Goal: Complete application form: Complete application form

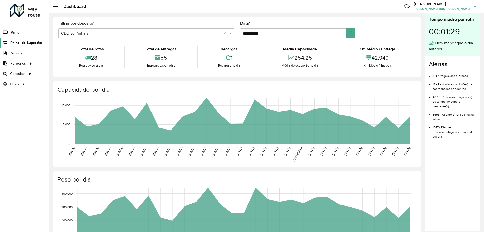
click at [18, 45] on span "Painel de Sugestão" at bounding box center [26, 42] width 32 height 5
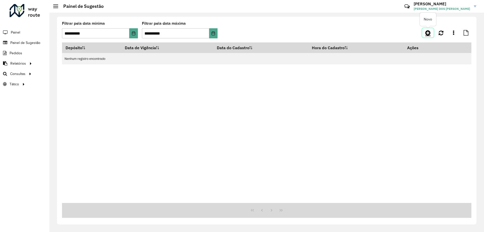
click at [428, 32] on icon at bounding box center [427, 33] width 5 height 6
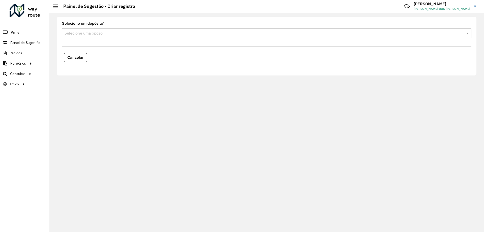
click at [131, 28] on div "Selecione um depósito * Selecione uma opção" at bounding box center [267, 30] width 410 height 17
click at [127, 31] on input "text" at bounding box center [262, 34] width 394 height 6
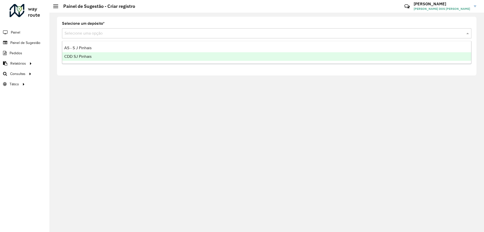
click at [87, 57] on span "CDD SJ Pinhais" at bounding box center [77, 56] width 27 height 4
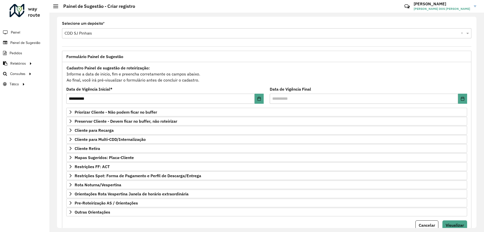
click at [217, 84] on formly-field "Cadastro Painel de sugestão de roteirização: Informe a data de inicio, fim e pr…" at bounding box center [266, 76] width 407 height 23
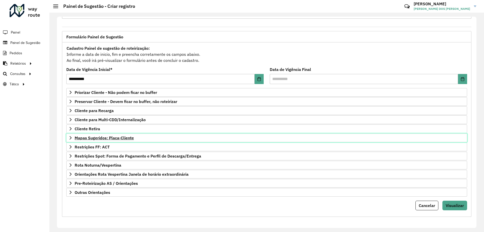
click at [77, 138] on span "Mapas Sugeridos: Placa-Cliente" at bounding box center [104, 138] width 59 height 4
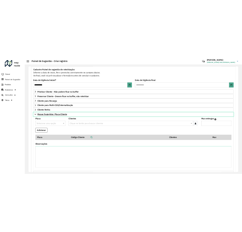
scroll to position [70, 0]
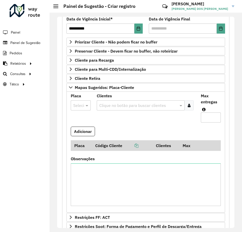
click at [55, 4] on div "Painel de Sugestão - Criar registro" at bounding box center [94, 7] width 82 height 6
click at [54, 8] on span at bounding box center [55, 8] width 5 height 1
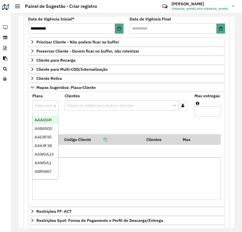
click at [44, 105] on input "text" at bounding box center [40, 105] width 11 height 6
type input "***"
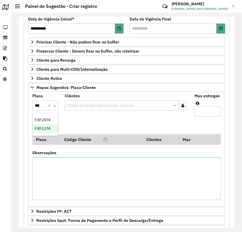
click at [41, 130] on span "FXF2J74" at bounding box center [43, 128] width 16 height 4
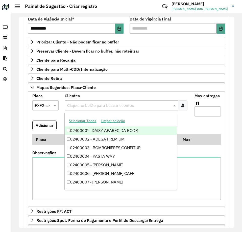
click at [85, 104] on input "text" at bounding box center [119, 105] width 106 height 6
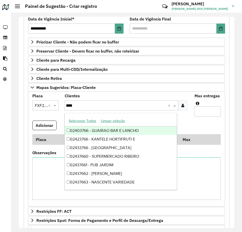
type input "*****"
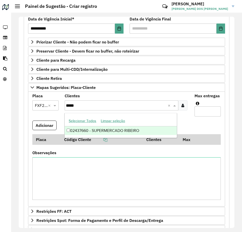
click at [131, 131] on div "02437660 - SUPERMERCADO RIBEIRO" at bounding box center [121, 130] width 112 height 9
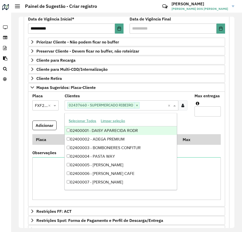
click at [207, 108] on input "Max entregas" at bounding box center [207, 111] width 26 height 10
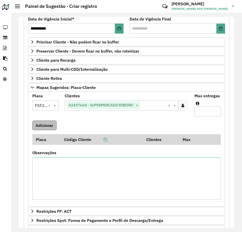
type input "*"
click at [35, 122] on button "Adicionar" at bounding box center [44, 125] width 24 height 10
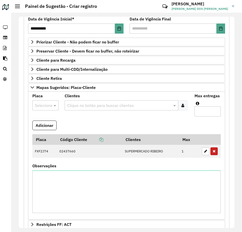
click at [48, 104] on div at bounding box center [45, 105] width 26 height 7
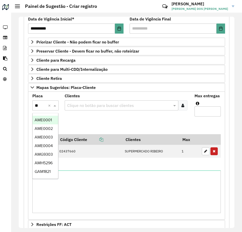
type input "***"
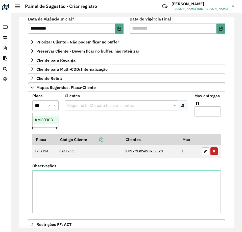
click at [37, 121] on span "AMG9303" at bounding box center [44, 120] width 18 height 4
click at [95, 104] on input "text" at bounding box center [119, 105] width 106 height 6
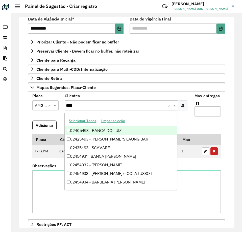
type input "*****"
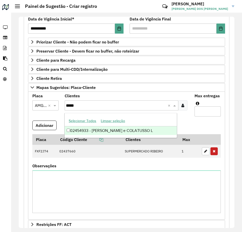
click at [127, 128] on div "02454933 - [PERSON_NAME] e COLATUSSO L" at bounding box center [121, 130] width 112 height 9
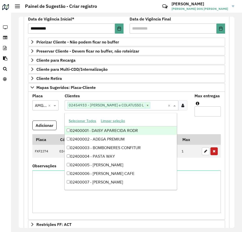
click at [202, 120] on formly-field "Max entregas" at bounding box center [207, 107] width 32 height 26
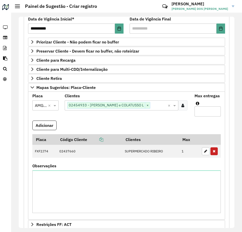
click at [203, 110] on input "Max entregas" at bounding box center [207, 111] width 26 height 10
type input "*"
click at [52, 124] on button "Adicionar" at bounding box center [44, 125] width 24 height 10
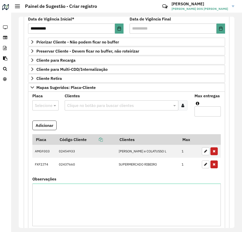
click at [41, 105] on input "text" at bounding box center [40, 105] width 11 height 6
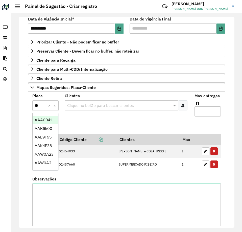
type input "***"
click at [48, 119] on span "AAW0A23" at bounding box center [44, 120] width 19 height 4
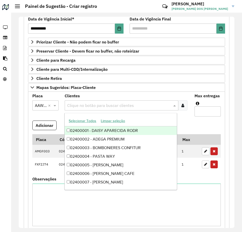
click at [92, 104] on input "text" at bounding box center [119, 105] width 106 height 6
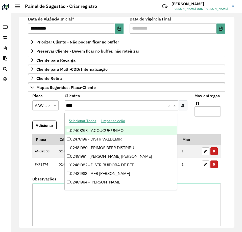
type input "*****"
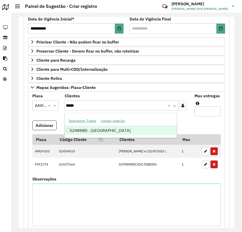
click at [124, 130] on div "02481985 - [GEOGRAPHIC_DATA]" at bounding box center [121, 130] width 112 height 9
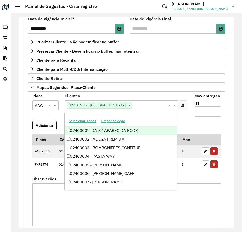
click at [200, 121] on formly-field "Adicionar" at bounding box center [126, 127] width 194 height 14
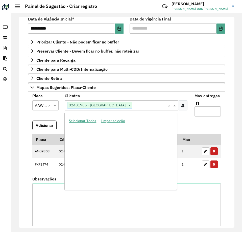
click at [151, 105] on input "text" at bounding box center [149, 105] width 35 height 6
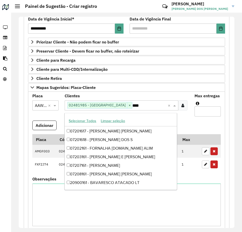
scroll to position [42, 0]
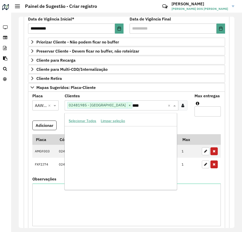
type input "*****"
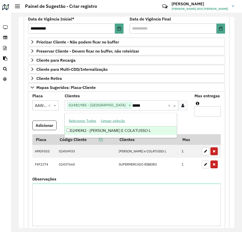
scroll to position [0, 0]
click at [163, 129] on div "02416142 - [PERSON_NAME] E COLATUSSO L" at bounding box center [121, 130] width 112 height 9
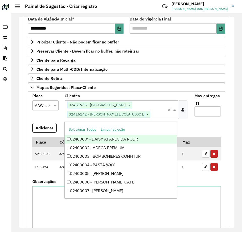
click at [199, 124] on formly-field "Adicionar" at bounding box center [126, 130] width 194 height 14
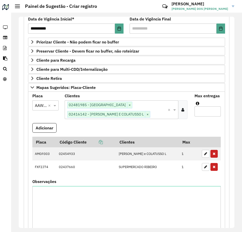
click at [205, 109] on input "Max entregas" at bounding box center [207, 111] width 26 height 10
type input "*"
click at [47, 123] on button "Adicionar" at bounding box center [44, 128] width 24 height 10
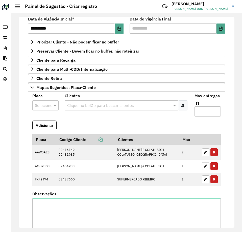
click at [48, 102] on div at bounding box center [45, 105] width 26 height 7
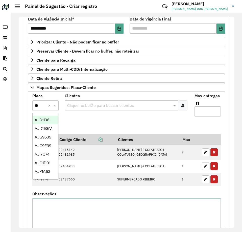
type input "***"
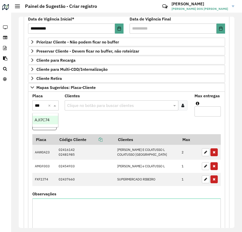
click at [52, 118] on div "AJI7C74" at bounding box center [45, 120] width 25 height 9
click at [105, 118] on formly-field "Clientes Clique no botão para buscar clientes" at bounding box center [126, 107] width 129 height 26
click at [95, 104] on input "text" at bounding box center [119, 105] width 106 height 6
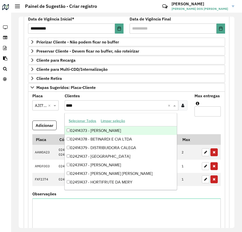
type input "*****"
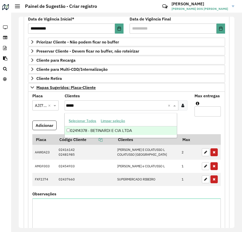
scroll to position [45, 0]
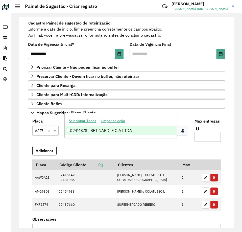
click at [136, 131] on div "02414378 - BETINARDI E CIA LTDA" at bounding box center [121, 130] width 112 height 9
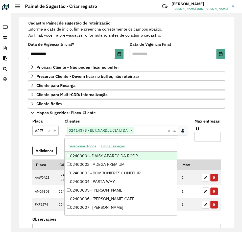
click at [188, 151] on formly-field "Adicionar" at bounding box center [126, 153] width 194 height 14
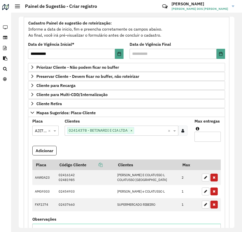
click at [140, 129] on input "text" at bounding box center [150, 131] width 33 height 6
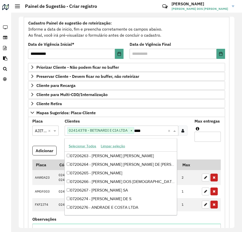
scroll to position [42, 0]
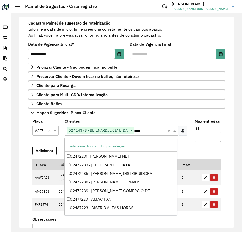
type input "*****"
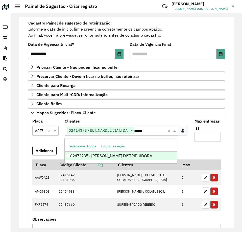
click at [145, 154] on div "02472235 - [PERSON_NAME] DISTRIBUIDORA" at bounding box center [121, 155] width 112 height 9
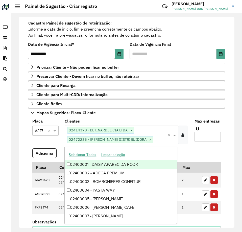
click at [188, 152] on formly-field "Adicionar" at bounding box center [126, 155] width 194 height 14
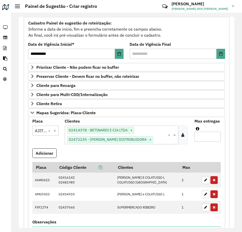
click at [153, 136] on input "text" at bounding box center [160, 139] width 14 height 6
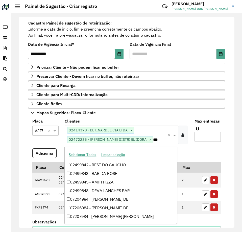
scroll to position [77, 0]
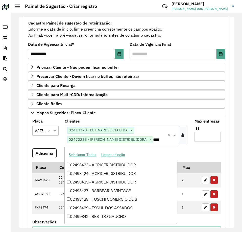
type input "*****"
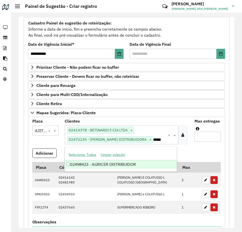
click at [147, 164] on div "02498423 - AGRICER DISTRIBUIDOR" at bounding box center [121, 164] width 112 height 9
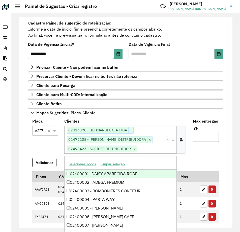
click at [190, 155] on formly-field "Max entregas" at bounding box center [206, 138] width 32 height 38
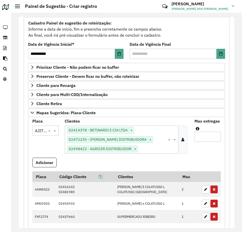
click at [205, 140] on input "Max entregas" at bounding box center [207, 136] width 26 height 10
type input "*"
click at [149, 167] on formly-field "Adicionar" at bounding box center [126, 164] width 194 height 14
click at [49, 162] on button "Adicionar" at bounding box center [44, 162] width 24 height 10
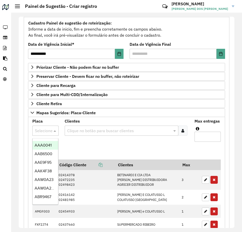
click at [41, 130] on input "text" at bounding box center [40, 131] width 11 height 6
type input "***"
click at [45, 143] on span "AJP1A63" at bounding box center [43, 145] width 16 height 4
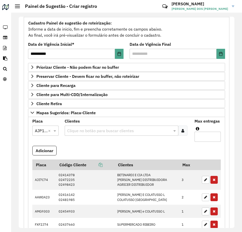
click at [95, 148] on formly-field "Adicionar" at bounding box center [126, 153] width 194 height 14
click at [85, 130] on input "text" at bounding box center [119, 131] width 106 height 6
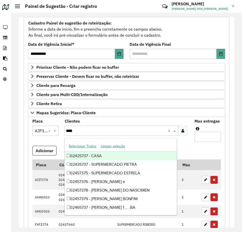
type input "*****"
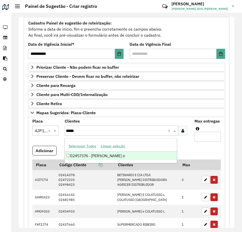
click at [111, 153] on div "02457376 - [PERSON_NAME] e" at bounding box center [121, 155] width 112 height 9
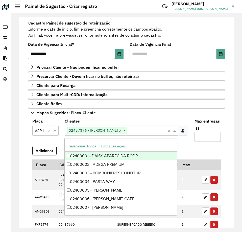
click at [185, 152] on formly-field "Adicionar" at bounding box center [126, 153] width 194 height 14
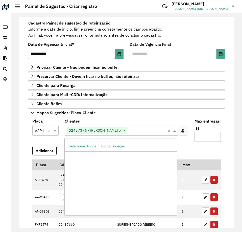
click at [142, 133] on div "Clique no botão para buscar clientes 02457376 - [PERSON_NAME] e ×" at bounding box center [116, 130] width 103 height 9
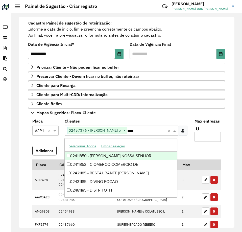
type input "*****"
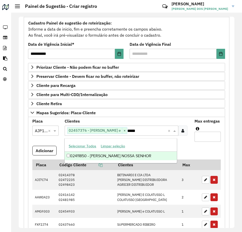
click at [142, 155] on div "02411850 - [PERSON_NAME] NOSSA SENHOR" at bounding box center [121, 155] width 112 height 9
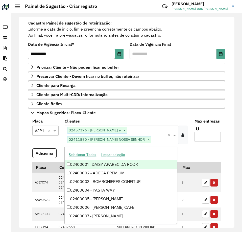
click at [200, 150] on formly-field "Adicionar" at bounding box center [126, 155] width 194 height 14
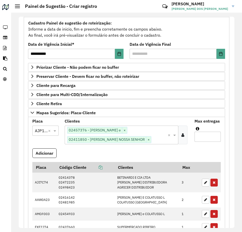
click at [204, 138] on input "Max entregas" at bounding box center [207, 136] width 26 height 10
type input "*"
click at [155, 152] on formly-field "Adicionar" at bounding box center [126, 155] width 194 height 14
click at [42, 156] on button "Adicionar" at bounding box center [44, 153] width 24 height 10
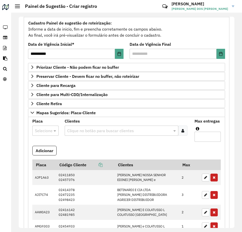
click at [46, 132] on div at bounding box center [45, 130] width 26 height 7
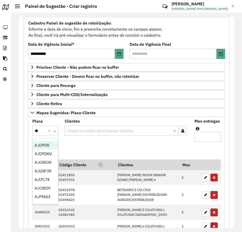
type input "***"
click at [46, 145] on span "AJR4E53" at bounding box center [43, 145] width 16 height 4
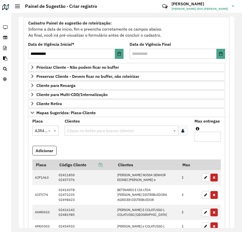
click at [87, 151] on formly-field "Adicionar" at bounding box center [126, 153] width 194 height 14
click at [82, 129] on input "text" at bounding box center [119, 131] width 106 height 6
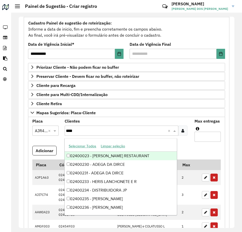
type input "*****"
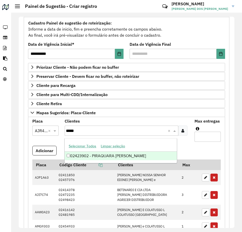
click at [98, 157] on div "02423902 - PIRAQUARA [PERSON_NAME]" at bounding box center [121, 155] width 112 height 9
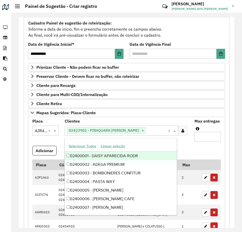
click at [196, 146] on formly-field "Adicionar" at bounding box center [126, 153] width 194 height 14
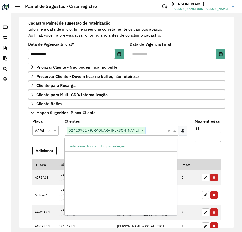
click at [145, 129] on input "text" at bounding box center [156, 131] width 22 height 6
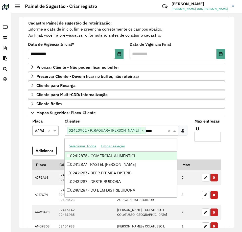
type input "*****"
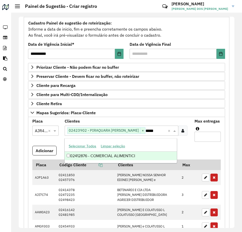
click at [145, 155] on div "02412876 - COMERCIAL ALIMENTICI" at bounding box center [121, 155] width 112 height 9
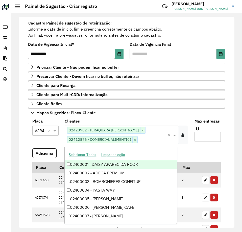
click at [189, 150] on formly-field "Adicionar" at bounding box center [126, 155] width 194 height 14
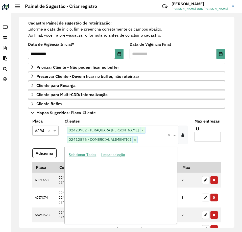
click at [144, 136] on input "text" at bounding box center [152, 139] width 30 height 6
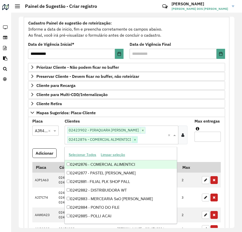
click at [134, 139] on span "×" at bounding box center [134, 139] width 5 height 6
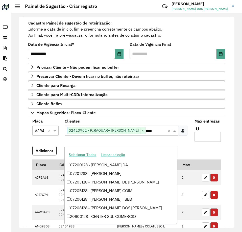
scroll to position [0, 0]
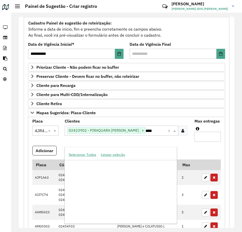
type input "*****"
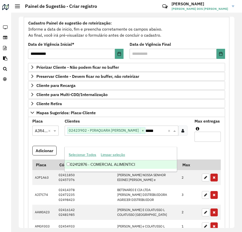
click at [131, 163] on div "02412876 - COMERCIAL ALIMENTICI" at bounding box center [121, 164] width 112 height 9
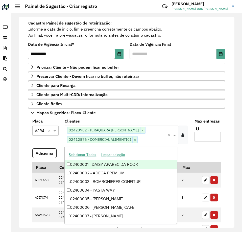
drag, startPoint x: 198, startPoint y: 149, endPoint x: 208, endPoint y: 142, distance: 11.3
click at [198, 149] on formly-field "Adicionar" at bounding box center [126, 155] width 194 height 14
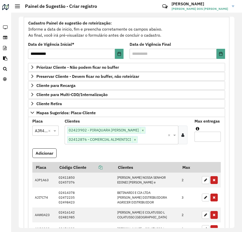
click at [209, 138] on input "Max entregas" at bounding box center [207, 136] width 26 height 10
type input "*"
click at [203, 146] on formly-field "[PERSON_NAME] entregas *" at bounding box center [207, 133] width 32 height 29
click at [43, 155] on button "Adicionar" at bounding box center [44, 153] width 24 height 10
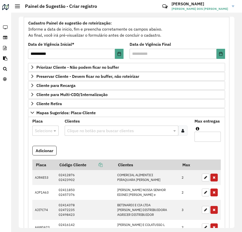
click at [39, 129] on input "text" at bounding box center [40, 131] width 11 height 6
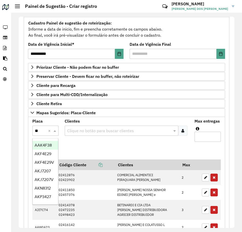
type input "***"
click at [46, 145] on span "AKF4E29" at bounding box center [43, 145] width 17 height 4
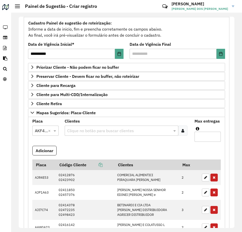
click at [83, 147] on formly-field "Adicionar" at bounding box center [126, 153] width 194 height 14
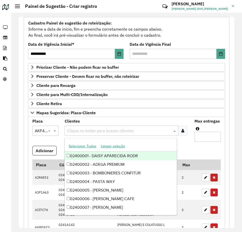
click at [88, 128] on input "text" at bounding box center [119, 131] width 106 height 6
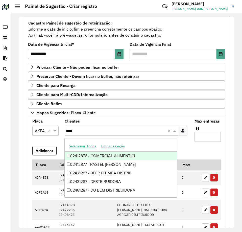
type input "*****"
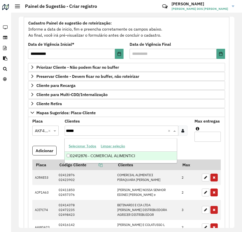
click at [107, 157] on div "02412876 - COMERCIAL ALIMENTICI" at bounding box center [121, 155] width 112 height 9
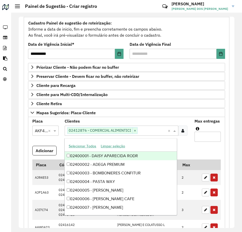
click at [197, 148] on formly-field "Adicionar" at bounding box center [126, 153] width 194 height 14
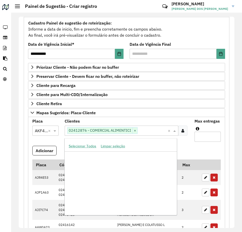
click at [146, 130] on input "text" at bounding box center [152, 131] width 30 height 6
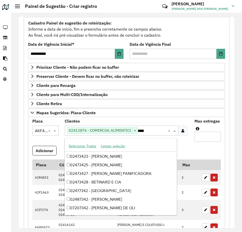
scroll to position [34, 0]
type input "*****"
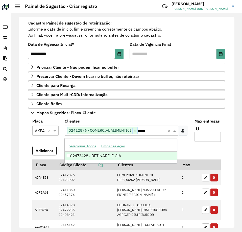
click at [102, 158] on div "02473428 - BETINARD E CIA" at bounding box center [121, 155] width 112 height 9
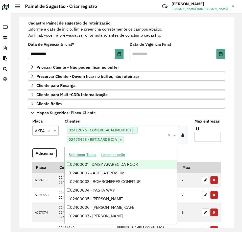
click at [191, 153] on formly-field "Adicionar" at bounding box center [126, 155] width 194 height 14
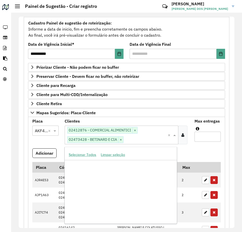
click at [135, 137] on input "text" at bounding box center [145, 139] width 44 height 6
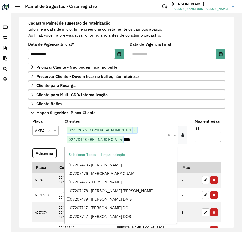
scroll to position [51, 0]
type input "*****"
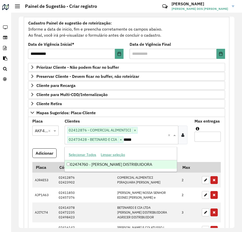
click at [136, 164] on div "02474760 - [PERSON_NAME] DISTRIBUIDORA" at bounding box center [121, 164] width 112 height 9
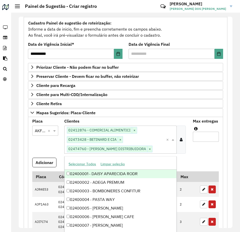
drag, startPoint x: 193, startPoint y: 159, endPoint x: 198, endPoint y: 153, distance: 7.3
click at [193, 159] on formly-field "Adicionar" at bounding box center [125, 164] width 193 height 14
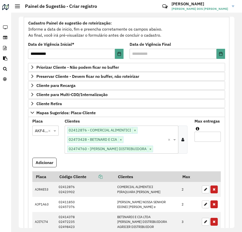
click at [205, 139] on input "Max entregas" at bounding box center [207, 136] width 26 height 10
type input "*"
click at [178, 158] on formly-field "Adicionar" at bounding box center [126, 164] width 194 height 14
click at [44, 160] on button "Adicionar" at bounding box center [44, 162] width 24 height 10
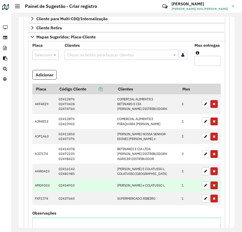
scroll to position [95, 0]
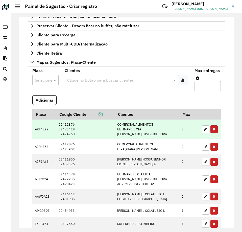
click at [212, 129] on icon "button" at bounding box center [213, 129] width 3 height 4
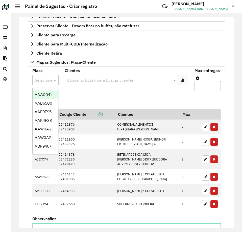
click at [42, 83] on input "text" at bounding box center [40, 80] width 11 height 6
type input "***"
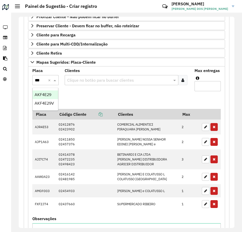
click at [44, 94] on span "AKF4E29" at bounding box center [43, 94] width 17 height 4
click at [91, 93] on formly-field "Clientes Clique no botão para buscar clientes" at bounding box center [126, 82] width 129 height 26
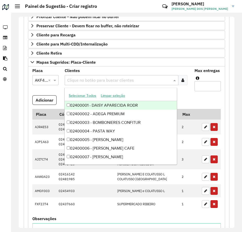
click at [87, 81] on input "text" at bounding box center [119, 80] width 106 height 6
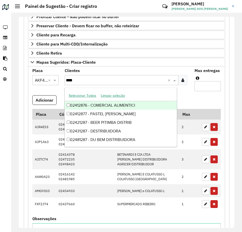
type input "*****"
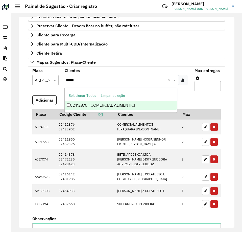
click at [117, 105] on div "02412876 - COMERCIAL ALIMENTICI" at bounding box center [121, 105] width 112 height 9
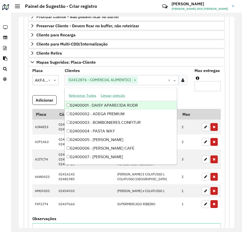
click at [202, 93] on formly-field "Max entregas" at bounding box center [207, 82] width 32 height 26
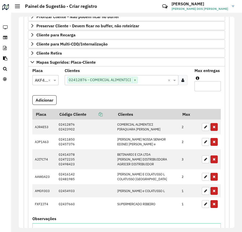
click at [204, 85] on input "Max entregas" at bounding box center [207, 86] width 26 height 10
type input "*"
click at [146, 104] on formly-field "Adicionar" at bounding box center [126, 102] width 194 height 14
click at [47, 100] on button "Adicionar" at bounding box center [44, 100] width 24 height 10
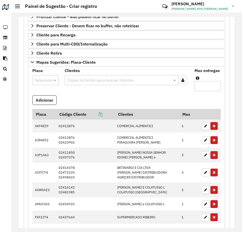
click at [41, 78] on input "text" at bounding box center [40, 80] width 11 height 6
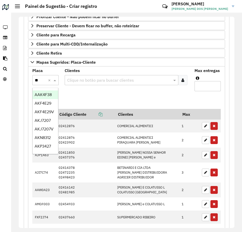
type input "***"
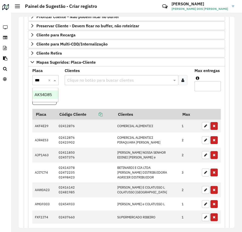
click at [46, 94] on span "AKS4D85" at bounding box center [43, 94] width 17 height 4
click at [77, 92] on formly-field "Clientes Clique no botão para buscar clientes" at bounding box center [126, 82] width 129 height 26
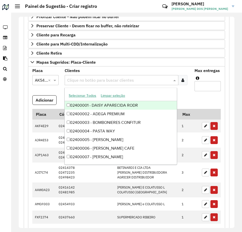
click at [85, 80] on input "text" at bounding box center [119, 80] width 106 height 6
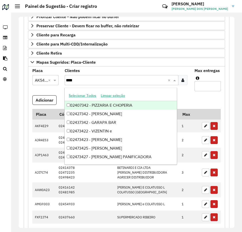
type input "*****"
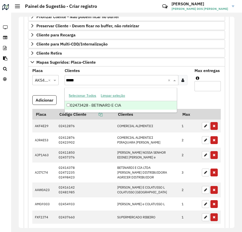
click at [112, 105] on div "02473428 - BETINARD E CIA" at bounding box center [121, 105] width 112 height 9
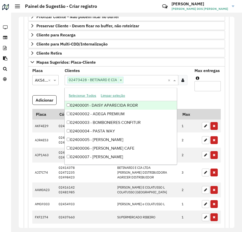
click at [202, 101] on formly-field "Adicionar" at bounding box center [126, 102] width 194 height 14
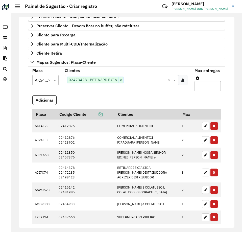
click at [143, 81] on input "text" at bounding box center [145, 80] width 44 height 6
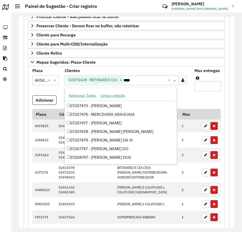
scroll to position [51, 0]
type input "*****"
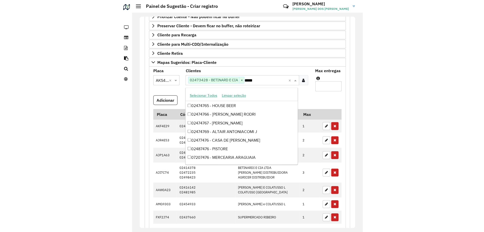
scroll to position [0, 0]
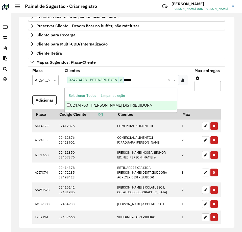
click at [140, 105] on div "02474760 - [PERSON_NAME] DISTRIBUIDORA" at bounding box center [121, 105] width 112 height 9
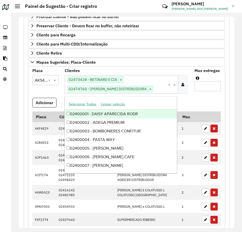
click at [189, 99] on formly-field "Adicionar" at bounding box center [126, 105] width 194 height 14
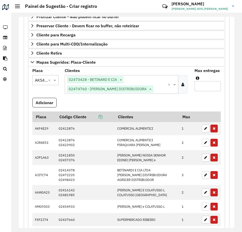
click at [206, 86] on input "Max entregas" at bounding box center [207, 86] width 26 height 10
type input "*"
click at [47, 105] on button "Adicionar" at bounding box center [44, 103] width 24 height 10
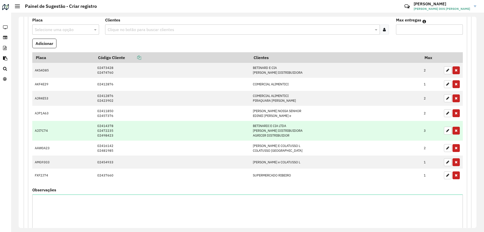
scroll to position [171, 0]
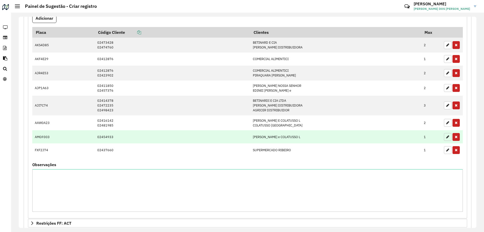
click at [447, 139] on button "button" at bounding box center [448, 137] width 8 height 8
type input "*"
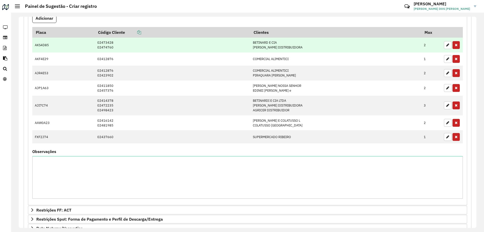
scroll to position [20, 0]
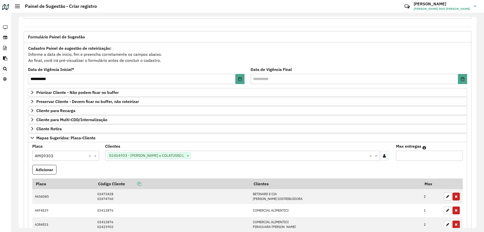
click at [198, 155] on input "text" at bounding box center [280, 156] width 179 height 6
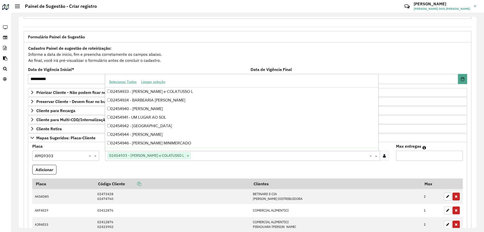
click at [196, 156] on input "text" at bounding box center [280, 156] width 179 height 6
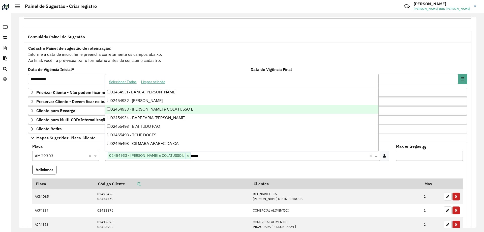
scroll to position [0, 0]
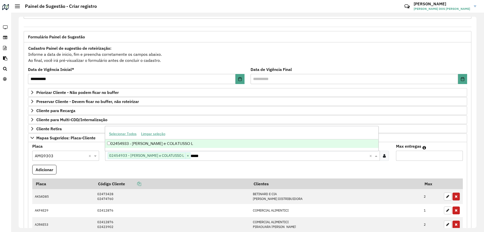
click at [193, 146] on div "02454933 - [PERSON_NAME] e COLATUSSO L" at bounding box center [242, 143] width 274 height 9
type input "*****"
click at [96, 169] on formly-field "Adicionar" at bounding box center [247, 172] width 437 height 14
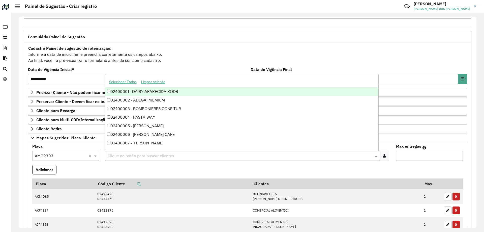
click at [149, 156] on input "text" at bounding box center [240, 156] width 268 height 6
type input "*****"
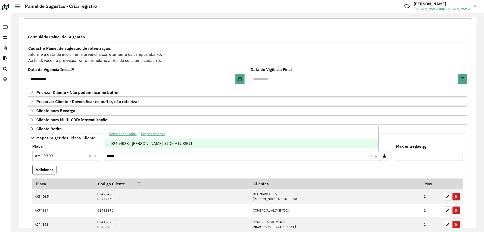
click at [132, 142] on div "02454933 - [PERSON_NAME] e COLATUSSO L" at bounding box center [242, 143] width 274 height 9
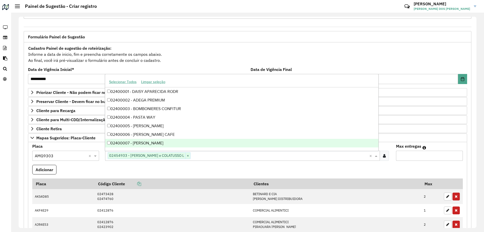
click at [97, 170] on formly-field "Adicionar" at bounding box center [247, 172] width 437 height 14
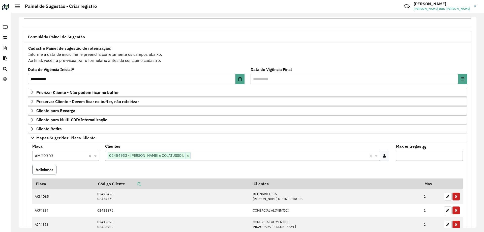
click at [54, 173] on button "Adicionar" at bounding box center [44, 170] width 24 height 10
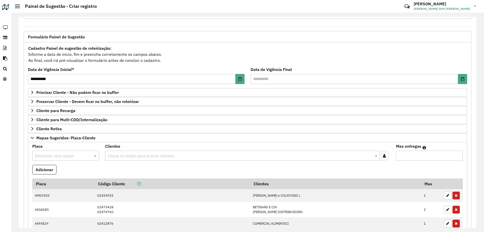
click at [49, 152] on div "Selecione uma opção" at bounding box center [65, 156] width 67 height 10
type input "***"
click at [73, 172] on div "AOH3C43" at bounding box center [66, 170] width 66 height 9
click at [129, 154] on input "text" at bounding box center [240, 156] width 268 height 6
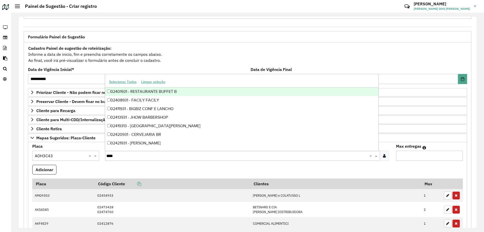
type input "*****"
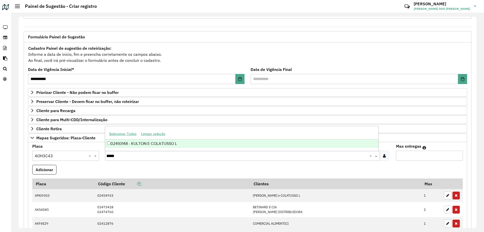
click at [149, 145] on div "02493148 - KULTON E COLATUSSO L" at bounding box center [242, 143] width 274 height 9
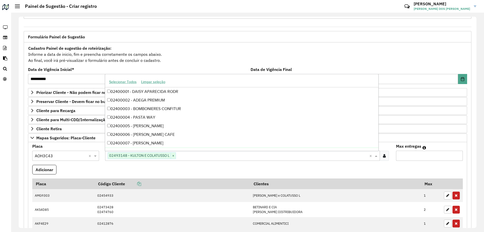
click at [166, 171] on formly-field "Adicionar" at bounding box center [247, 172] width 437 height 14
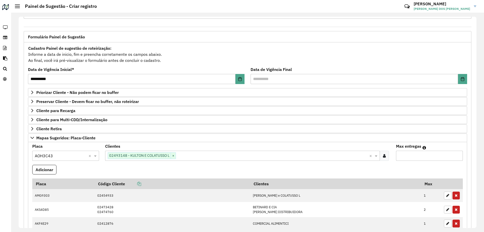
click at [415, 157] on input "Max entregas" at bounding box center [429, 156] width 67 height 10
type input "*"
click at [51, 166] on button "Adicionar" at bounding box center [44, 170] width 24 height 10
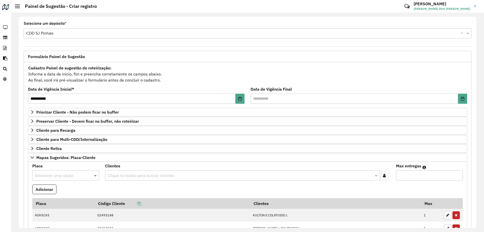
scroll to position [25, 0]
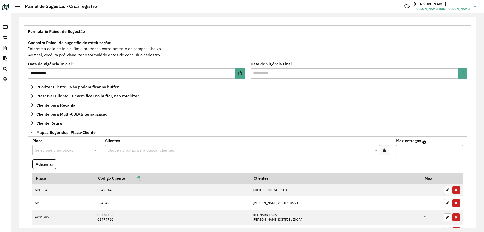
click at [51, 149] on input "text" at bounding box center [61, 150] width 52 height 6
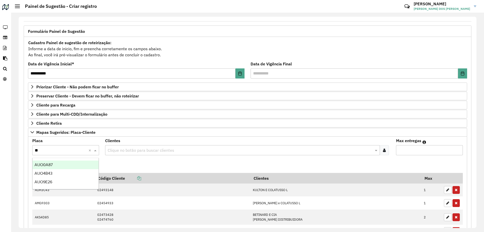
type input "***"
click at [50, 163] on span "AUO0A87" at bounding box center [44, 164] width 18 height 4
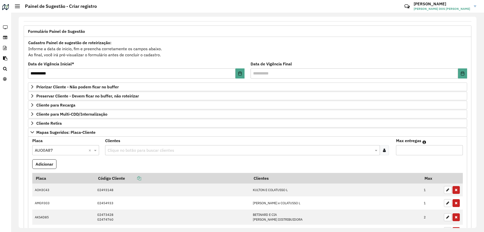
click at [125, 166] on formly-field "Adicionar" at bounding box center [247, 166] width 437 height 14
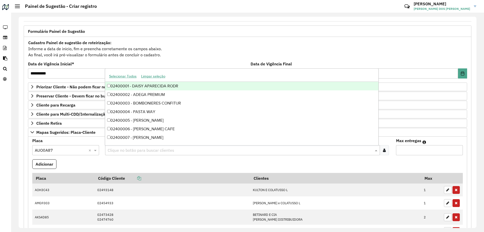
click at [132, 150] on input "text" at bounding box center [240, 150] width 268 height 6
type input "*****"
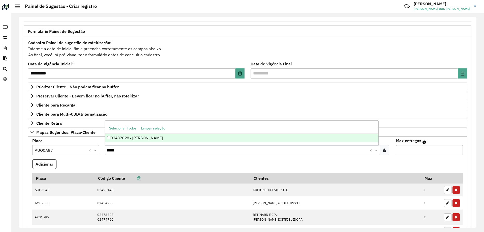
click at [168, 134] on div "02432028 - [PERSON_NAME]" at bounding box center [242, 138] width 274 height 9
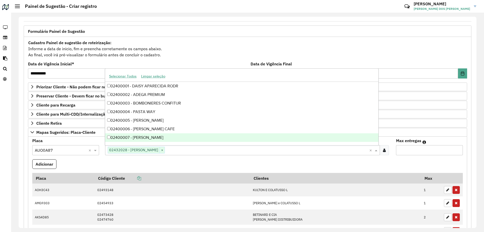
click at [126, 156] on formly-field "Clientes Clique no botão para buscar clientes 02432028 - [PERSON_NAME] × ×" at bounding box center [247, 149] width 291 height 20
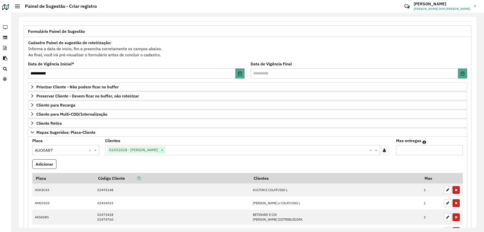
click at [165, 151] on span "×" at bounding box center [162, 150] width 5 height 6
click at [165, 151] on input "text" at bounding box center [240, 150] width 268 height 6
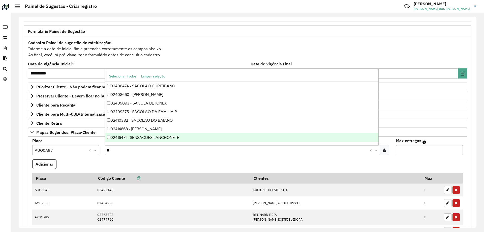
type input "*"
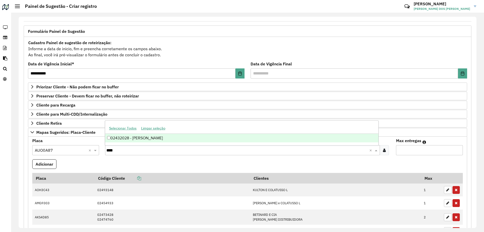
type input "*****"
click at [173, 136] on div "02432028 - [PERSON_NAME]" at bounding box center [242, 138] width 274 height 9
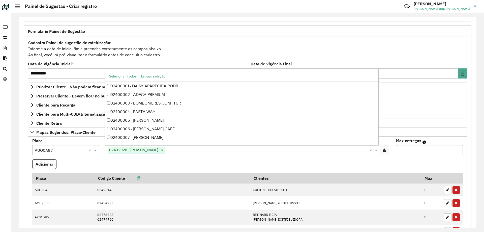
click at [171, 158] on formly-field "Clientes Clique no botão para buscar clientes 02432028 - [PERSON_NAME] × ×" at bounding box center [247, 149] width 291 height 20
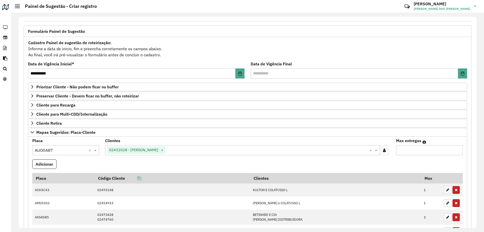
click at [185, 150] on input "text" at bounding box center [267, 150] width 205 height 6
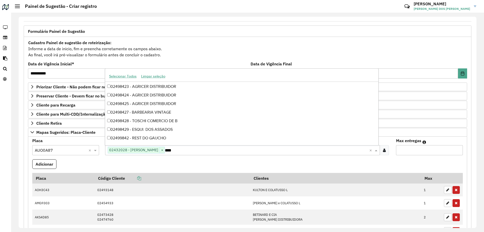
scroll to position [77, 0]
type input "*****"
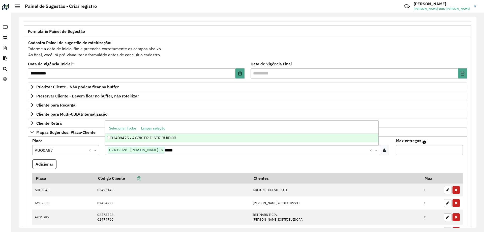
click at [176, 138] on div "02498425 - AGRICER DISTRIBUIDOR" at bounding box center [242, 138] width 274 height 9
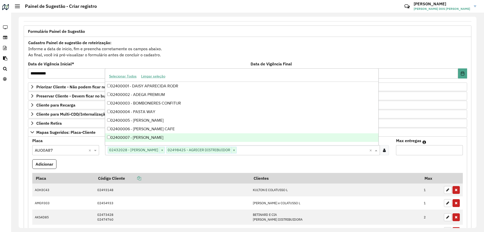
click at [129, 170] on formly-field "Adicionar" at bounding box center [247, 166] width 437 height 14
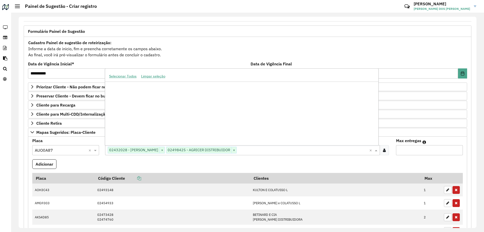
click at [268, 151] on input "text" at bounding box center [303, 150] width 133 height 6
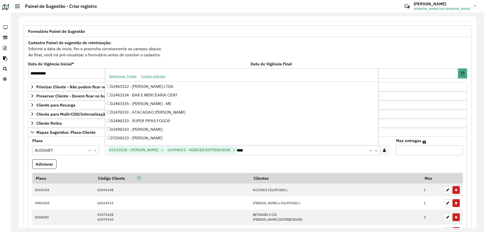
scroll to position [25, 0]
type input "*****"
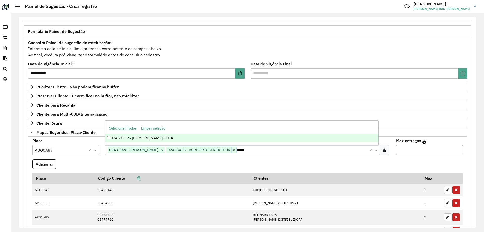
scroll to position [0, 0]
click at [191, 137] on div "02463332 - [PERSON_NAME] LTDA" at bounding box center [242, 138] width 274 height 9
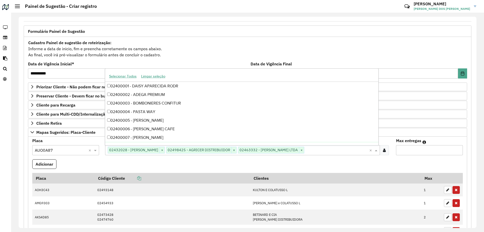
click at [171, 161] on formly-field "Adicionar" at bounding box center [247, 166] width 437 height 14
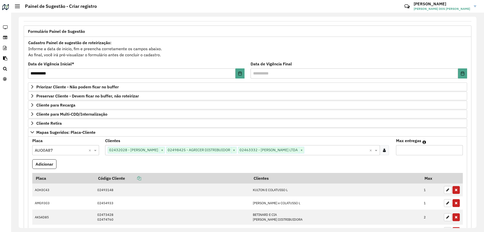
click at [339, 148] on input "text" at bounding box center [336, 150] width 65 height 6
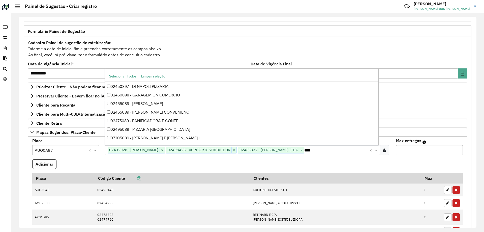
scroll to position [51, 0]
type input "*****"
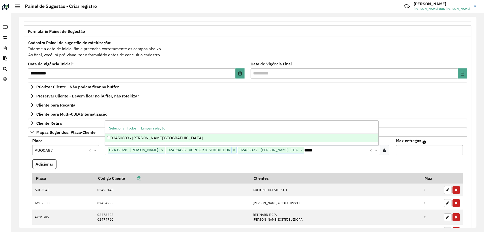
click at [136, 136] on div "02450893 - [PERSON_NAME][GEOGRAPHIC_DATA]" at bounding box center [242, 138] width 274 height 9
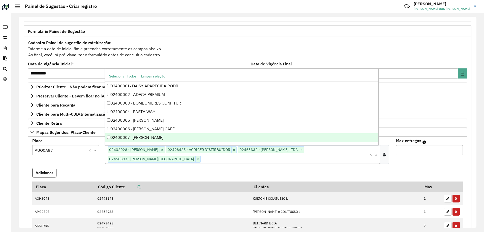
click at [124, 171] on formly-field "Adicionar" at bounding box center [247, 175] width 437 height 14
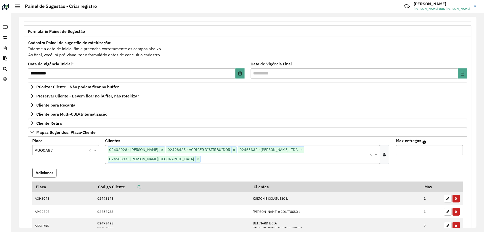
click at [419, 152] on input "Max entregas" at bounding box center [429, 150] width 67 height 10
type input "*"
click at [50, 170] on button "Adicionar" at bounding box center [44, 173] width 24 height 10
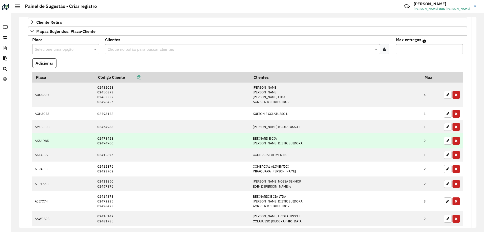
scroll to position [76, 0]
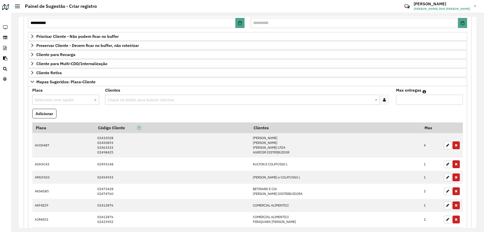
click at [51, 100] on input "text" at bounding box center [61, 100] width 52 height 6
type input "***"
click at [63, 113] on div "EYB4H54" at bounding box center [66, 114] width 66 height 9
click at [116, 113] on formly-field "Adicionar" at bounding box center [247, 116] width 437 height 14
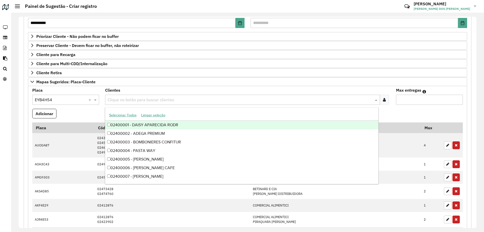
click at [121, 100] on input "text" at bounding box center [240, 100] width 268 height 6
type input "*****"
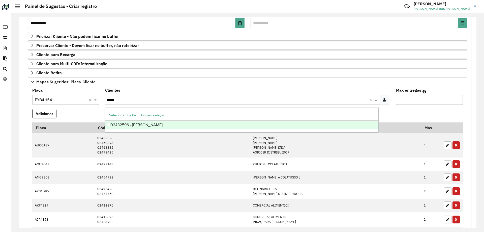
click at [146, 124] on div "02432596 - [PERSON_NAME]" at bounding box center [242, 125] width 274 height 9
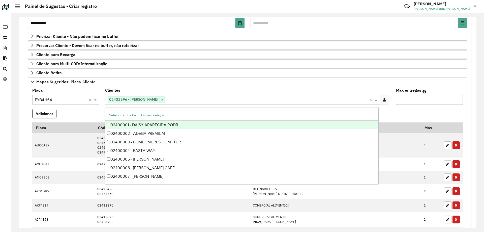
click at [93, 113] on formly-field "Adicionar" at bounding box center [247, 116] width 437 height 14
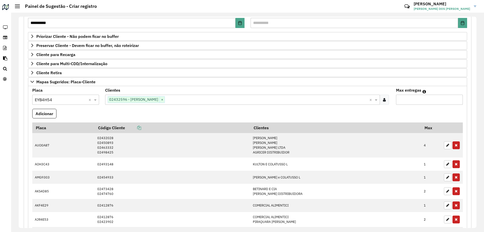
click at [177, 102] on input "text" at bounding box center [267, 100] width 205 height 6
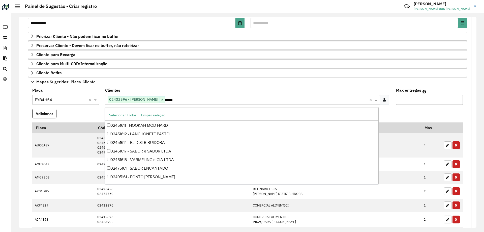
scroll to position [0, 0]
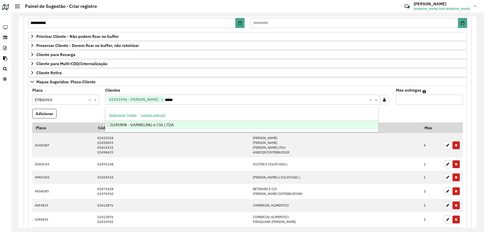
type input "*****"
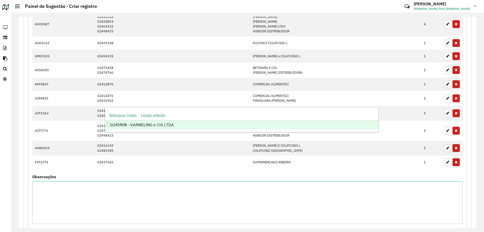
scroll to position [203, 0]
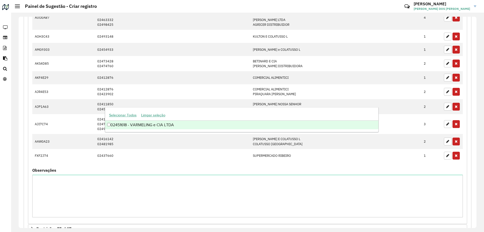
click at [171, 125] on div "02451618 - VARMELING e CIA LTDA" at bounding box center [242, 125] width 274 height 9
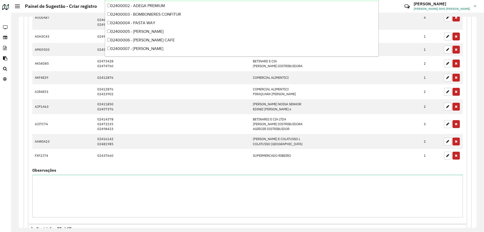
scroll to position [77, 0]
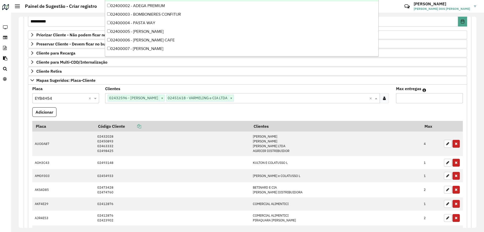
click at [82, 109] on formly-field "Adicionar" at bounding box center [247, 114] width 437 height 14
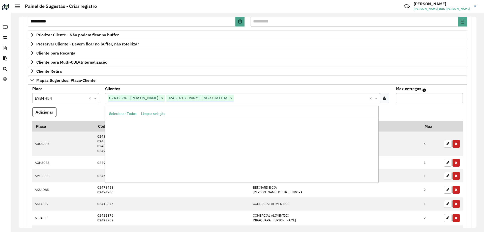
click at [241, 99] on input "text" at bounding box center [302, 98] width 136 height 6
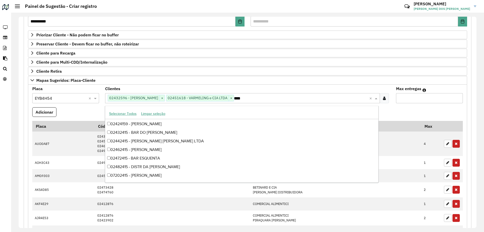
scroll to position [2812, 0]
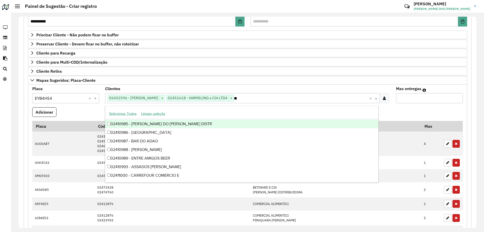
type input "*"
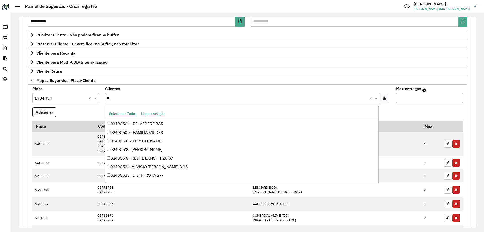
type input "*"
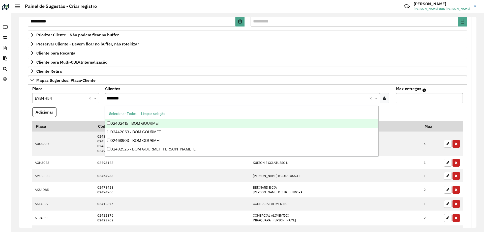
type input "*********"
click at [157, 125] on div "02402415 - BOM GOURMET" at bounding box center [242, 123] width 274 height 9
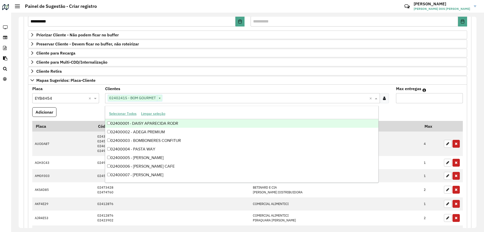
click at [91, 112] on formly-field "Adicionar" at bounding box center [247, 114] width 437 height 14
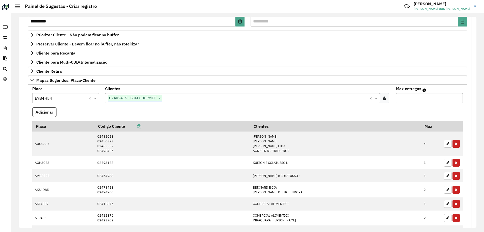
click at [189, 98] on input "text" at bounding box center [265, 98] width 207 height 6
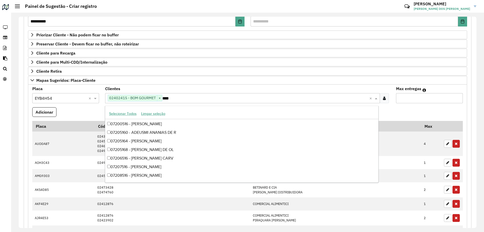
scroll to position [8, 0]
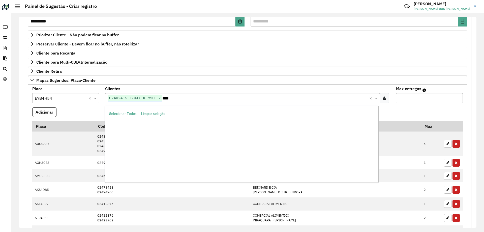
type input "*****"
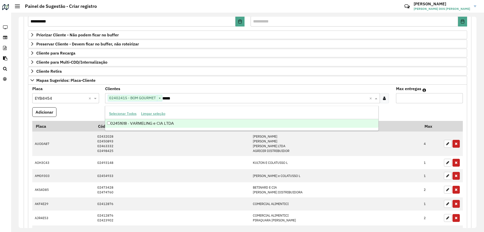
scroll to position [0, 0]
click at [184, 123] on div "02451618 - VARMELING e CIA LTDA" at bounding box center [242, 123] width 274 height 9
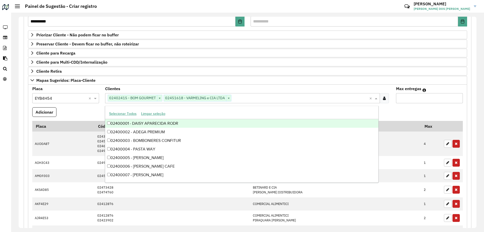
click at [72, 107] on formly-field "Placa Selecione uma opção × EYB4H54 ×" at bounding box center [65, 97] width 73 height 20
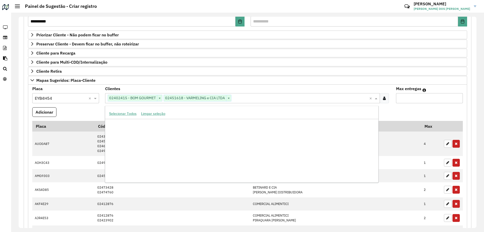
click at [241, 99] on input "text" at bounding box center [301, 98] width 138 height 6
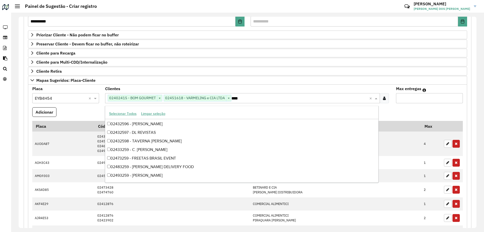
scroll to position [68, 0]
type input "*****"
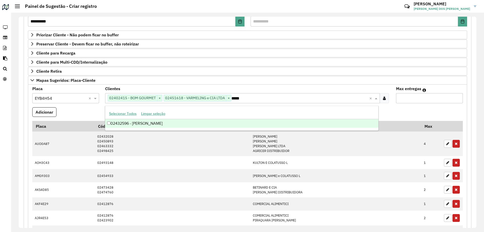
click at [158, 122] on div "02432596 - [PERSON_NAME]" at bounding box center [242, 123] width 274 height 9
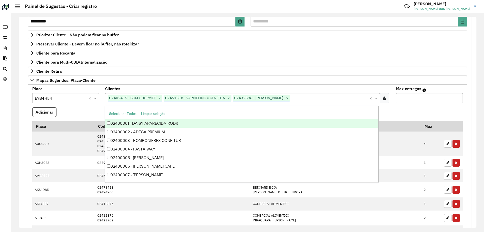
click at [431, 97] on input "Max entregas" at bounding box center [429, 98] width 67 height 10
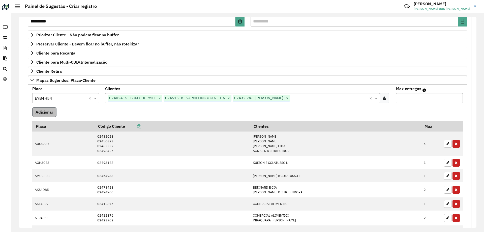
type input "*"
click at [44, 111] on button "Adicionar" at bounding box center [44, 112] width 24 height 10
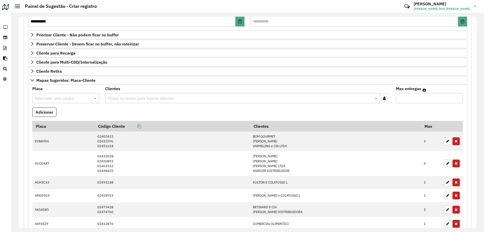
click at [68, 97] on input "text" at bounding box center [61, 98] width 52 height 6
type input "***"
click at [71, 111] on div "KEH1C39" at bounding box center [66, 112] width 66 height 9
click at [117, 112] on formly-field "Adicionar" at bounding box center [247, 114] width 437 height 14
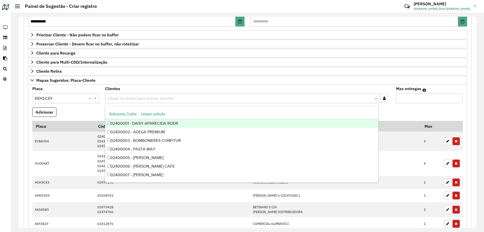
click at [146, 98] on input "text" at bounding box center [240, 98] width 268 height 6
type input "*****"
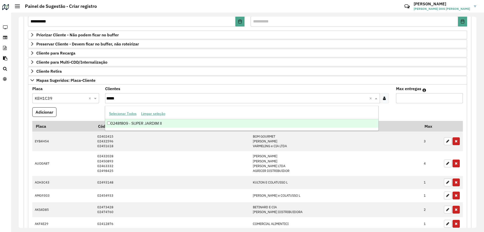
click at [188, 124] on div "02481809 - SUPER JARDIM II" at bounding box center [242, 123] width 274 height 9
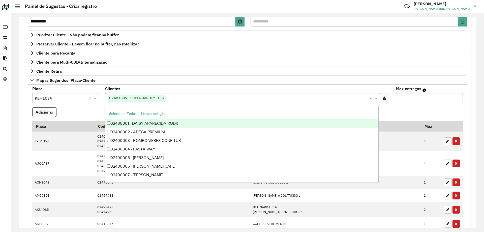
click at [68, 106] on formly-field "Placa Selecione uma opção × KEH1C39 ×" at bounding box center [65, 97] width 73 height 20
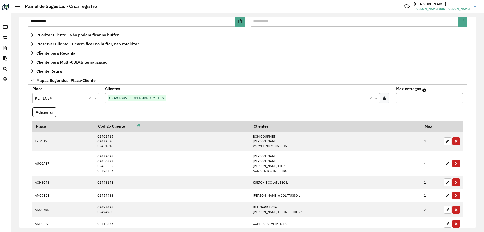
click at [206, 95] on input "text" at bounding box center [268, 98] width 204 height 6
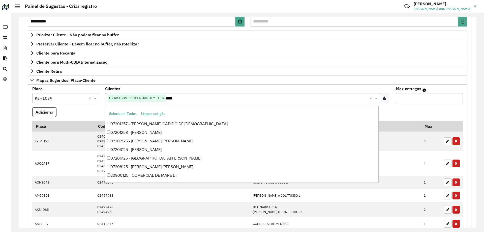
scroll to position [77, 0]
type input "*****"
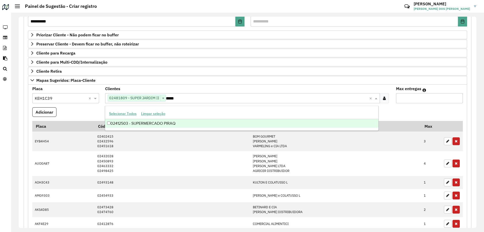
click at [180, 126] on div "02412503 - SUPERMERCADO PIRAQ" at bounding box center [242, 123] width 274 height 9
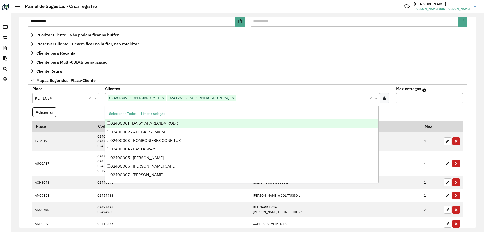
click at [68, 113] on formly-field "Adicionar" at bounding box center [247, 114] width 437 height 14
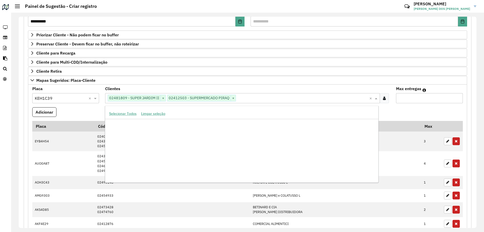
click at [260, 98] on input "text" at bounding box center [303, 98] width 134 height 6
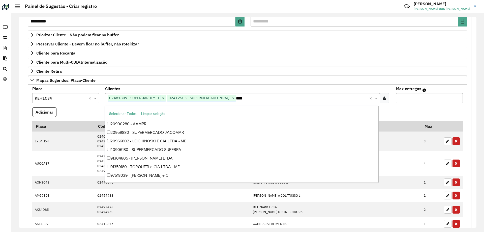
scroll to position [68, 0]
type input "*****"
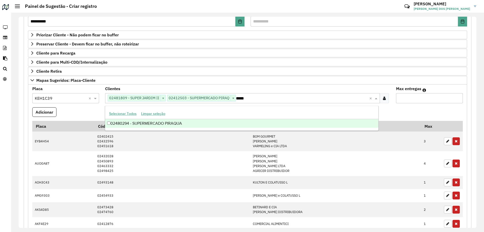
click at [150, 126] on div "02480294 - SUPERMERCADO PIRAQUA" at bounding box center [242, 123] width 274 height 9
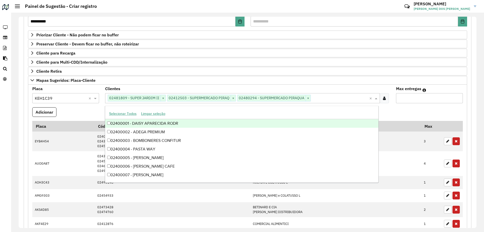
click at [91, 116] on formly-field "Adicionar" at bounding box center [247, 114] width 437 height 14
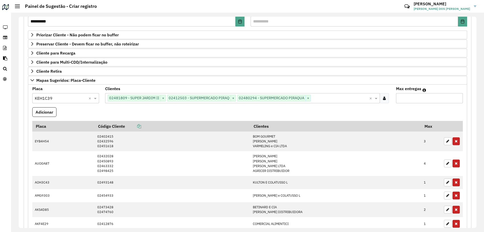
click at [317, 99] on input "text" at bounding box center [340, 98] width 59 height 6
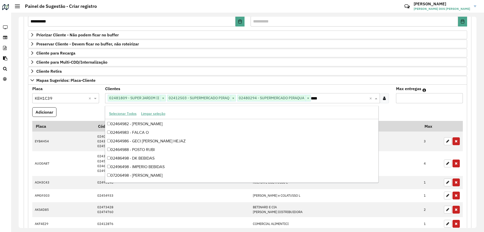
scroll to position [34, 0]
type input "*****"
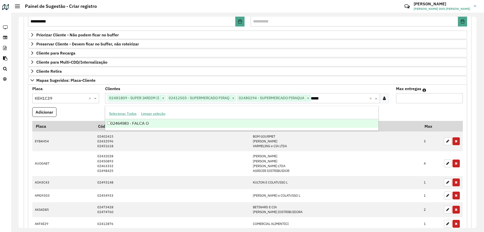
scroll to position [0, 0]
click at [127, 126] on div "02464983 - FALCA O" at bounding box center [242, 123] width 274 height 9
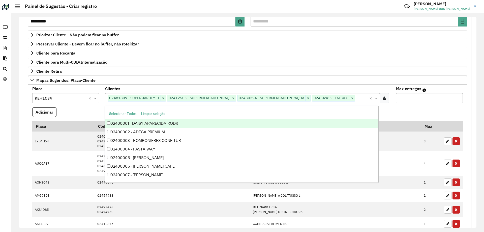
click at [77, 108] on formly-field "Adicionar" at bounding box center [247, 114] width 437 height 14
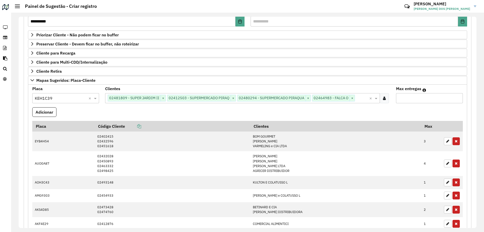
click at [404, 103] on input "Max entregas" at bounding box center [429, 98] width 67 height 10
type input "*"
click at [50, 112] on button "Adicionar" at bounding box center [44, 112] width 24 height 10
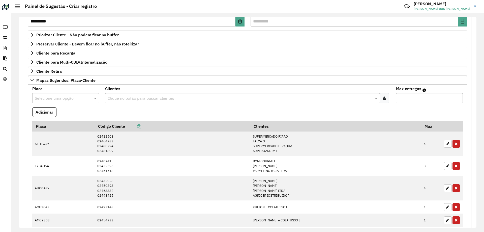
click at [53, 95] on input "text" at bounding box center [61, 98] width 52 height 6
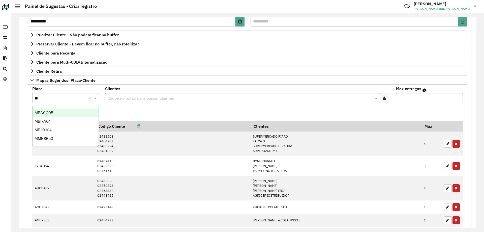
type input "***"
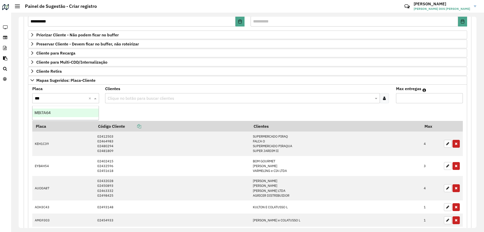
click at [59, 112] on div "MBI7A64" at bounding box center [66, 112] width 66 height 9
click at [145, 116] on formly-field "Adicionar" at bounding box center [247, 114] width 437 height 14
click at [127, 100] on input "text" at bounding box center [240, 98] width 268 height 6
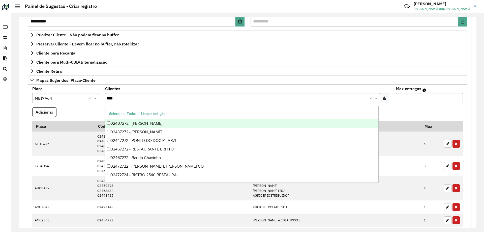
type input "*****"
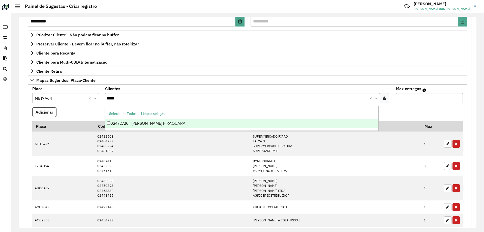
click at [157, 122] on div "02472726 - [PERSON_NAME] PIRAQUARA" at bounding box center [242, 123] width 274 height 9
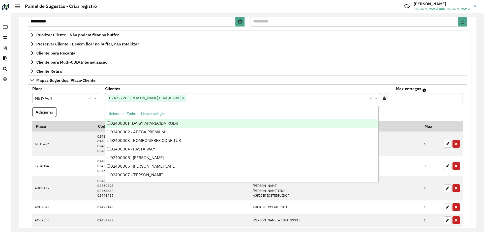
click at [97, 109] on formly-field "Adicionar" at bounding box center [247, 114] width 437 height 14
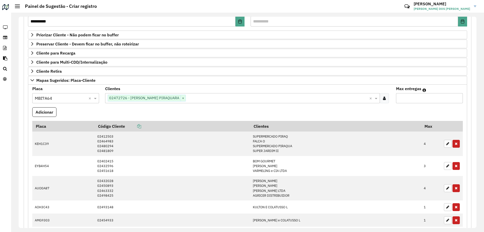
click at [188, 94] on div "Clique no botão para buscar clientes 02472726 - [PERSON_NAME] PIRAQUARA ×" at bounding box center [237, 97] width 265 height 9
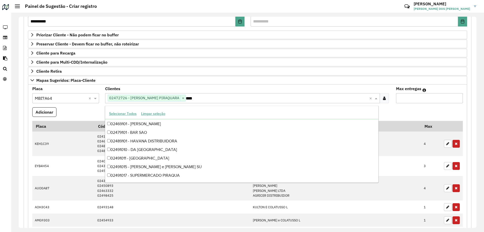
scroll to position [8, 0]
type input "*****"
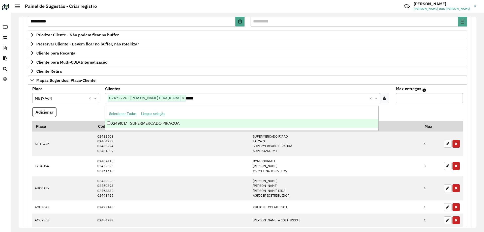
click at [181, 123] on div "02491017 - SUPERMERCADO PIRAQUA" at bounding box center [242, 123] width 274 height 9
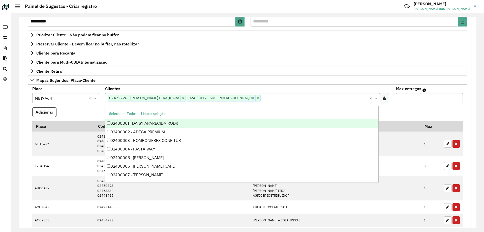
click at [79, 110] on formly-field "Adicionar" at bounding box center [247, 114] width 437 height 14
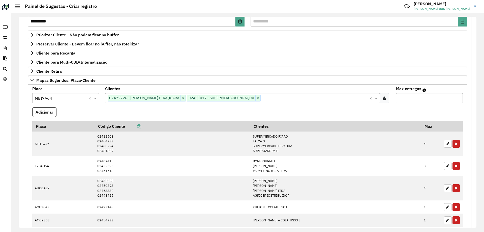
click at [280, 97] on input "text" at bounding box center [315, 98] width 109 height 6
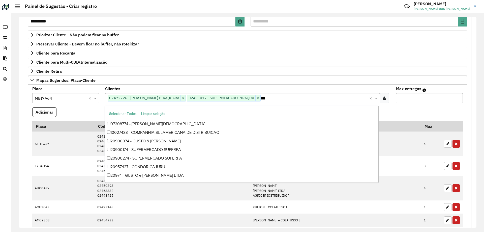
scroll to position [68, 0]
type input "*****"
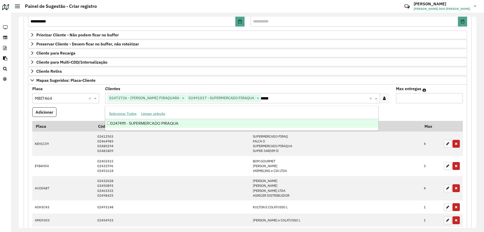
scroll to position [0, 0]
click at [172, 123] on div "02474111 - SUPERMERCADO PIRAQUA" at bounding box center [242, 123] width 274 height 9
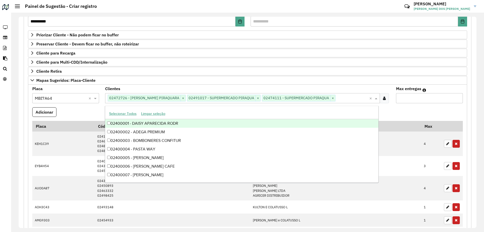
click at [87, 108] on formly-field "Adicionar" at bounding box center [247, 114] width 437 height 14
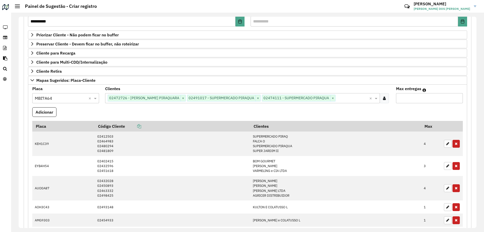
click at [342, 97] on input "text" at bounding box center [353, 98] width 34 height 6
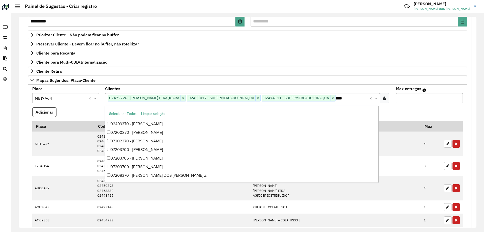
scroll to position [60, 0]
type input "*****"
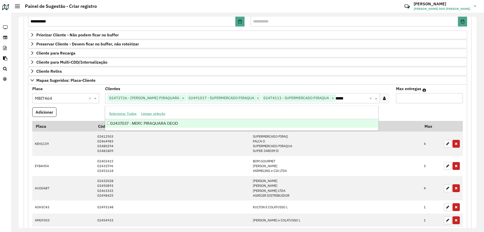
click at [167, 125] on div "02437037 - MERC PIRAQUARA DEOD" at bounding box center [242, 123] width 274 height 9
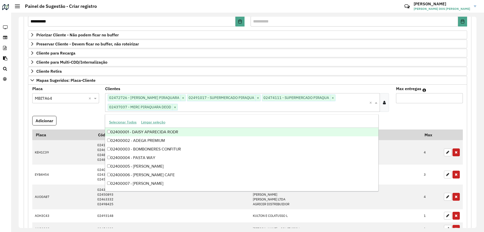
click at [94, 108] on formly-field "Placa Selecione uma opção × MBI7A64 ×" at bounding box center [65, 101] width 73 height 29
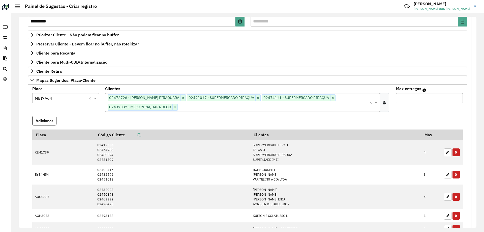
click at [416, 99] on input "Max entregas" at bounding box center [429, 98] width 67 height 10
type input "*"
click at [55, 118] on button "Adicionar" at bounding box center [44, 121] width 24 height 10
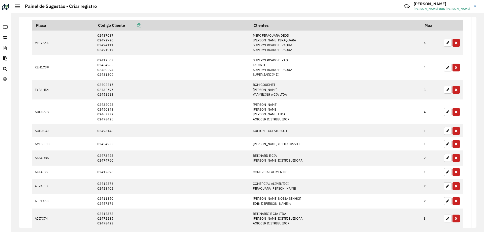
scroll to position [354, 0]
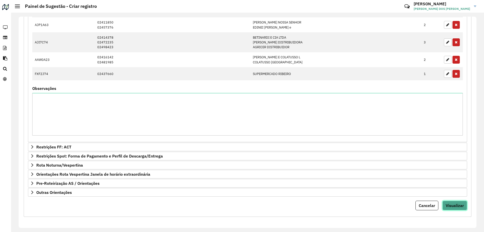
click at [456, 208] on button "Visualizar" at bounding box center [455, 206] width 25 height 10
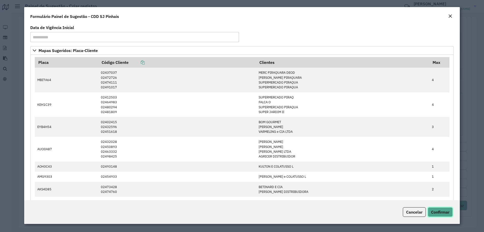
click at [449, 213] on span "Confirmar" at bounding box center [440, 211] width 18 height 5
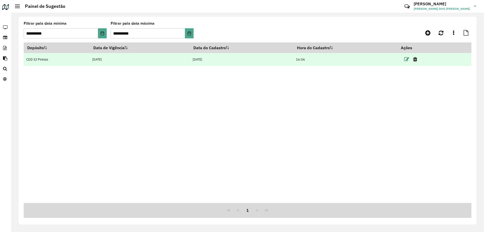
click at [408, 59] on icon at bounding box center [406, 59] width 5 height 5
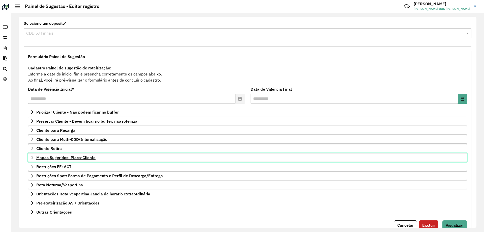
click at [28, 160] on link "Mapas Sugeridos: Placa-Cliente" at bounding box center [247, 157] width 439 height 9
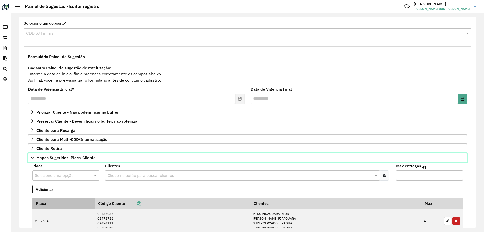
scroll to position [50, 0]
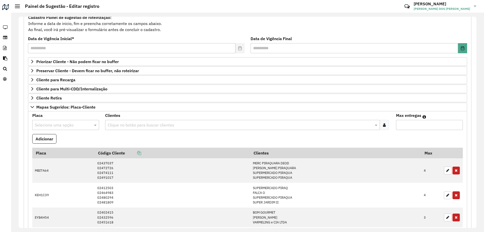
click at [68, 123] on input "text" at bounding box center [61, 125] width 52 height 6
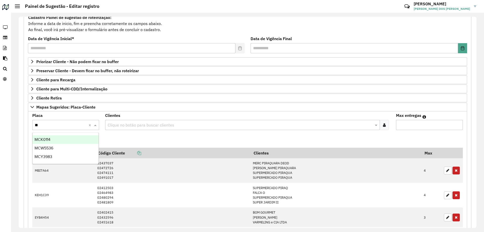
type input "***"
click at [61, 136] on div "MCK0114" at bounding box center [66, 139] width 66 height 9
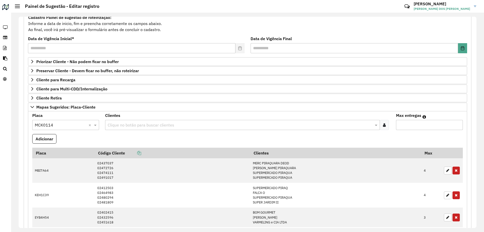
click at [127, 124] on input "text" at bounding box center [240, 125] width 268 height 6
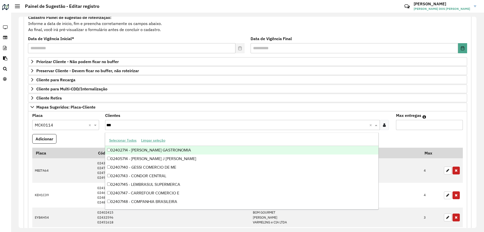
type input "****"
click at [155, 147] on div "02407143 - CONDOR CENTRAL" at bounding box center [242, 150] width 274 height 9
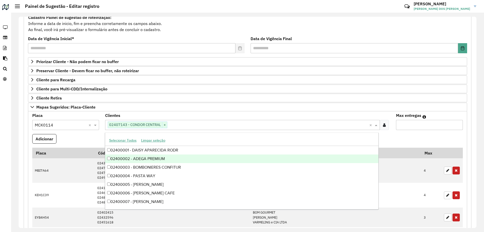
click at [423, 137] on formly-field "Adicionar" at bounding box center [247, 141] width 437 height 14
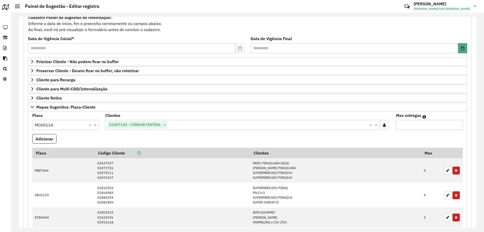
click at [418, 127] on input "Max entregas" at bounding box center [429, 125] width 67 height 10
type input "*"
click at [33, 141] on button "Adicionar" at bounding box center [44, 139] width 24 height 10
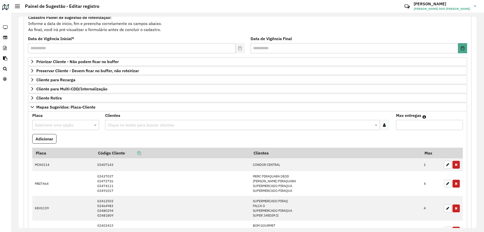
click at [75, 117] on div "Placa Selecione uma opção" at bounding box center [65, 121] width 67 height 16
click at [73, 124] on input "text" at bounding box center [61, 125] width 52 height 6
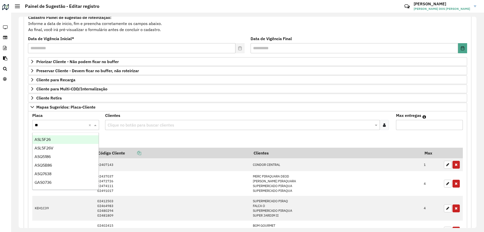
type input "***"
click at [78, 137] on div "ASL5F26" at bounding box center [66, 139] width 66 height 9
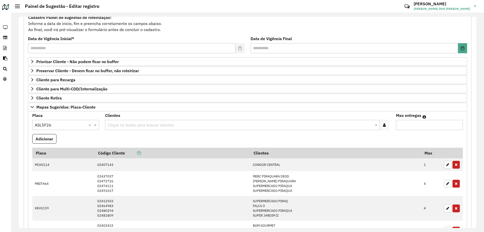
click at [126, 122] on input "text" at bounding box center [240, 125] width 268 height 6
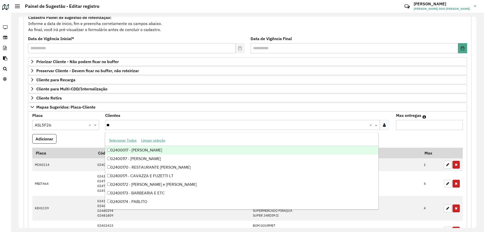
type input "*"
type input "****"
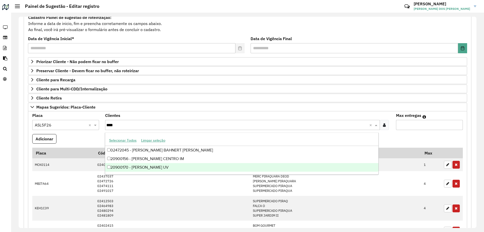
click at [150, 167] on div "20900170 - [PERSON_NAME] UV" at bounding box center [242, 167] width 274 height 9
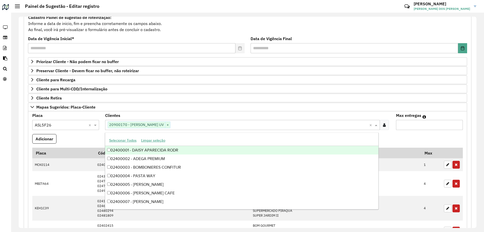
click at [400, 136] on formly-field "Adicionar" at bounding box center [247, 141] width 437 height 14
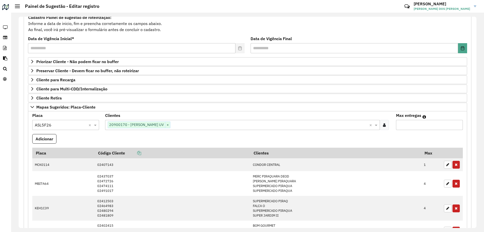
click at [408, 127] on input "Max entregas" at bounding box center [429, 125] width 67 height 10
type input "*"
click at [50, 138] on button "Adicionar" at bounding box center [44, 139] width 24 height 10
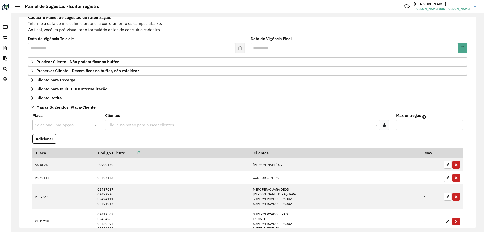
click at [59, 125] on input "text" at bounding box center [61, 125] width 52 height 6
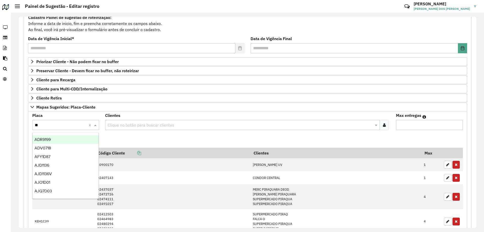
type input "***"
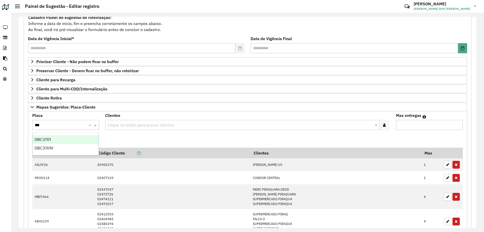
click at [74, 138] on div "DBC3701" at bounding box center [66, 139] width 66 height 9
click at [134, 121] on div "Clique no botão para buscar clientes" at bounding box center [242, 125] width 275 height 10
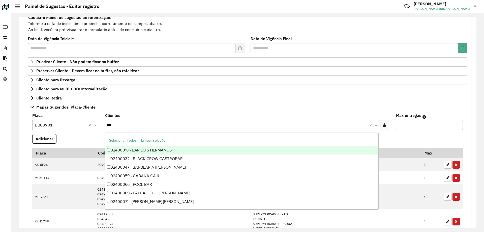
type input "****"
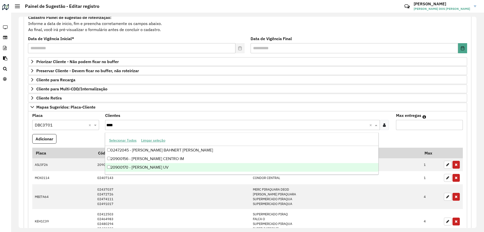
click at [170, 166] on div "20900170 - [PERSON_NAME] UV" at bounding box center [242, 167] width 274 height 9
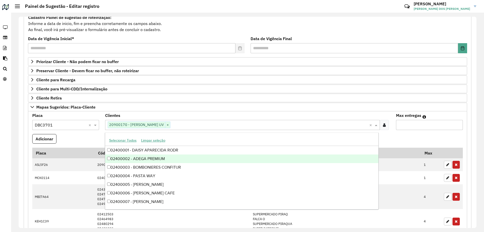
click at [420, 134] on formly-field "Adicionar" at bounding box center [247, 141] width 437 height 14
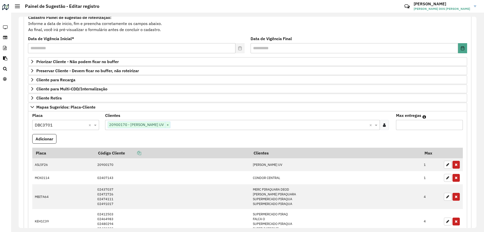
click at [419, 125] on input "Max entregas" at bounding box center [429, 125] width 67 height 10
type input "*"
click at [335, 135] on formly-field "Adicionar" at bounding box center [247, 141] width 437 height 14
click at [45, 136] on button "Adicionar" at bounding box center [44, 139] width 24 height 10
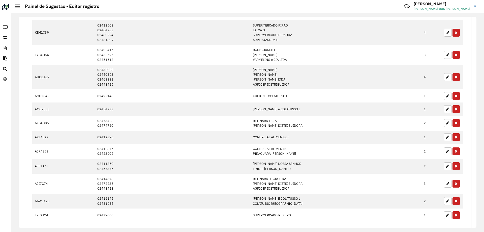
scroll to position [393, 0]
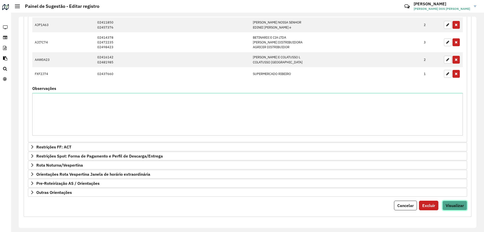
click at [459, 203] on span "Visualizar" at bounding box center [455, 205] width 18 height 5
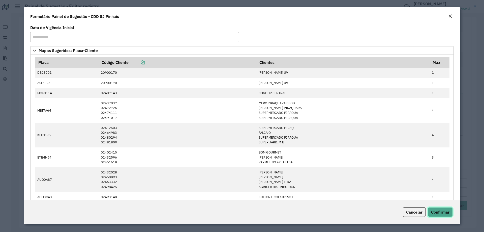
click at [437, 211] on span "Confirmar" at bounding box center [440, 211] width 18 height 5
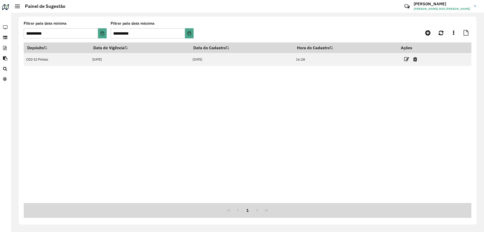
click at [166, 137] on div "Depósito Data de Vigência Data do Cadastro Hora do Cadastro Ações CDD SJ Pinhai…" at bounding box center [248, 122] width 448 height 160
